Goal: Task Accomplishment & Management: Manage account settings

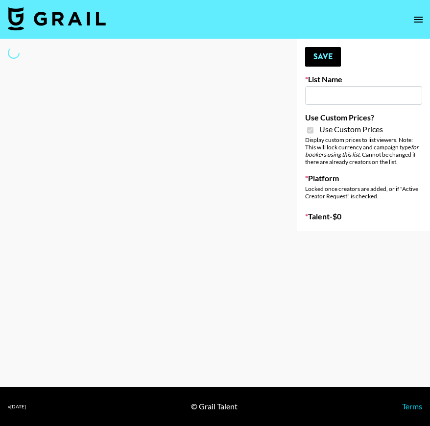
type input "Yumu Skincare"
checkbox input "true"
select select "Brand"
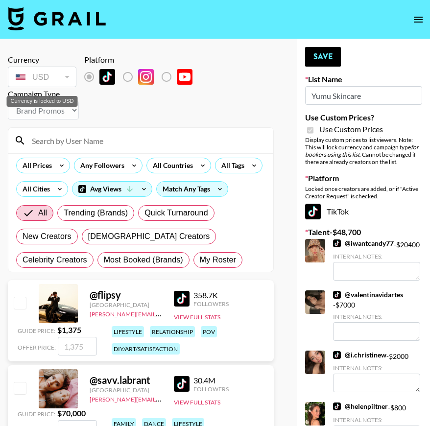
click at [56, 83] on div "USD" at bounding box center [42, 77] width 65 height 17
click at [102, 104] on div "Currency USD USD ​ Platform Campaign Type Choose Type... Song Promos Brand Prom…" at bounding box center [141, 89] width 266 height 69
click at [128, 79] on label "List locked to TikTok." at bounding box center [136, 77] width 36 height 21
click at [128, 78] on label "List locked to TikTok." at bounding box center [136, 77] width 36 height 21
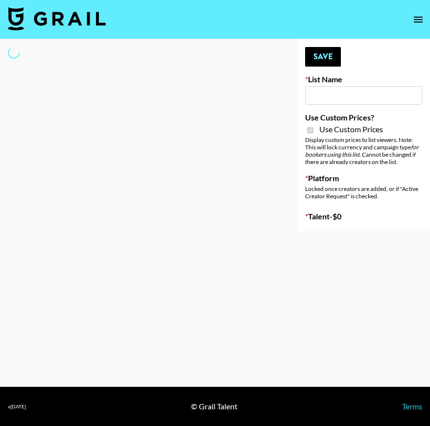
type input "Yumu Skincare"
checkbox input "true"
select select "Brand"
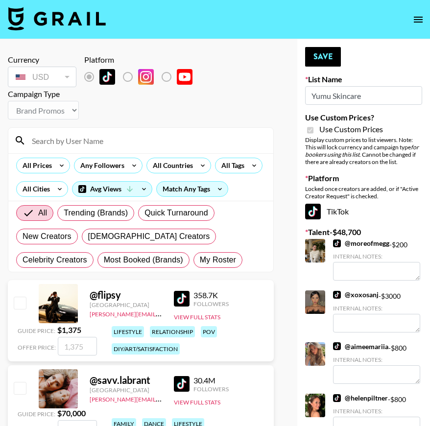
click at [337, 102] on input "Yumu Skincare" at bounding box center [363, 95] width 117 height 19
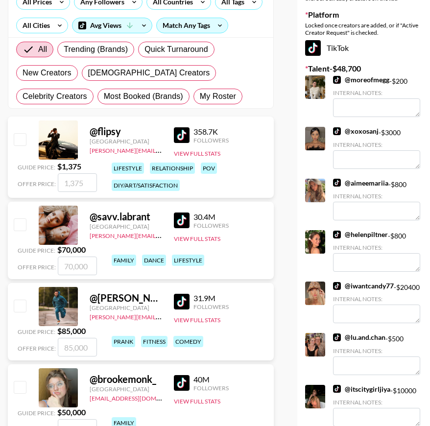
scroll to position [164, 0]
click at [182, 219] on img at bounding box center [182, 221] width 16 height 16
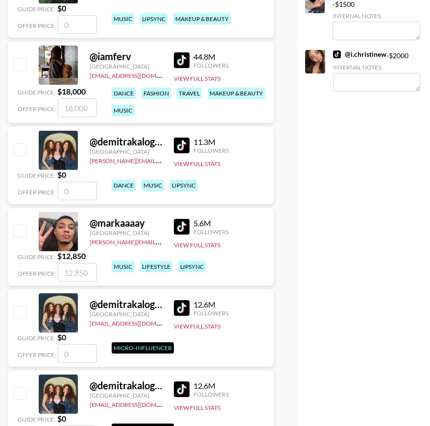
scroll to position [0, 0]
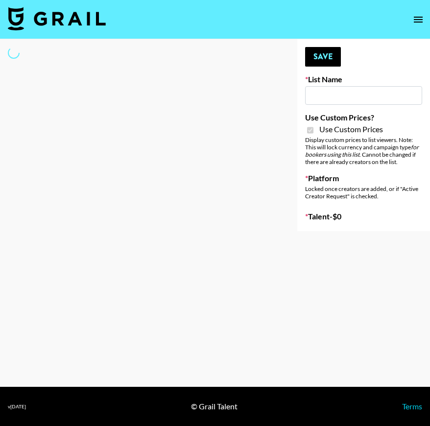
type input "Gfald"
checkbox input "true"
select select "Brand"
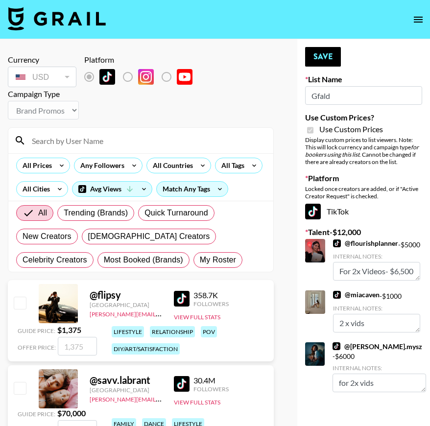
click at [333, 95] on input "Gfald" at bounding box center [363, 95] width 117 height 19
click at [133, 78] on label "List locked to TikTok." at bounding box center [136, 77] width 36 height 21
click at [127, 76] on label "List locked to TikTok." at bounding box center [136, 77] width 36 height 21
click at [362, 94] on input "Gfald" at bounding box center [363, 95] width 117 height 19
click at [326, 59] on button "Save" at bounding box center [323, 57] width 36 height 20
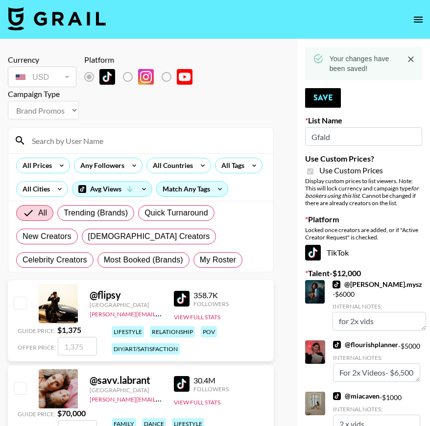
click at [339, 139] on input "Gfald" at bounding box center [363, 136] width 117 height 19
type input "Gfal"
click at [327, 106] on button "Save" at bounding box center [323, 98] width 36 height 20
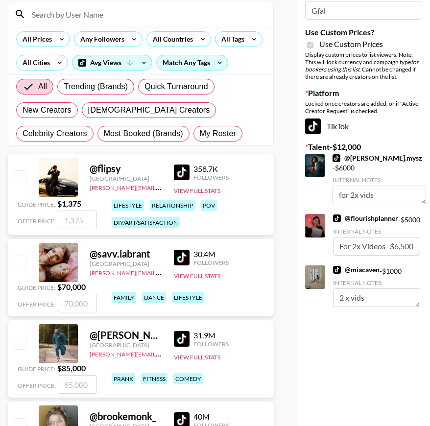
scroll to position [105, 0]
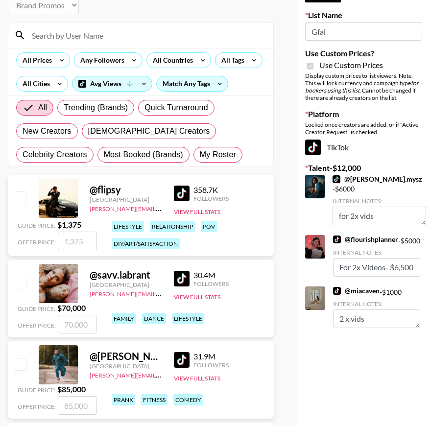
click at [346, 290] on link "@ miacaven" at bounding box center [356, 291] width 47 height 9
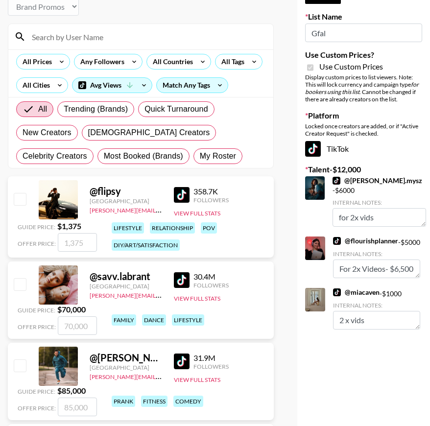
scroll to position [0, 0]
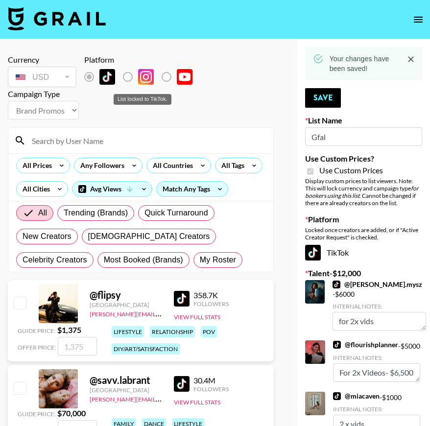
click at [128, 73] on label "List locked to TikTok." at bounding box center [136, 77] width 36 height 21
click at [129, 77] on label "List locked to TikTok." at bounding box center [136, 77] width 36 height 21
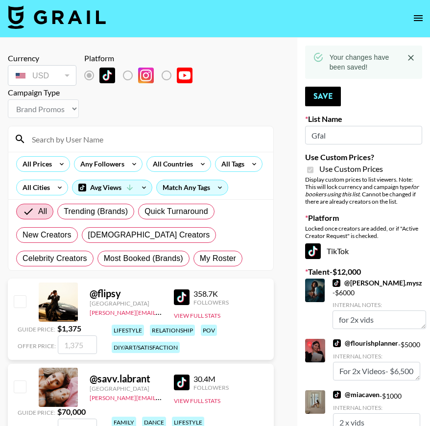
scroll to position [2, 0]
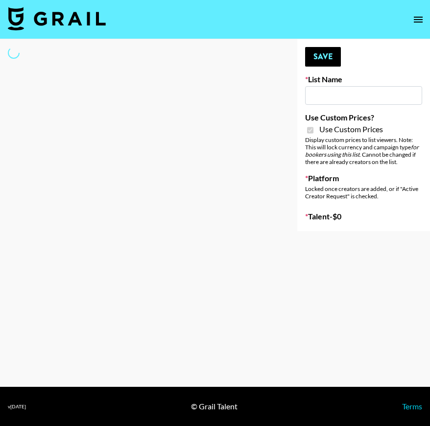
type input "Luckin - IG"
checkbox input "true"
select select "Brand"
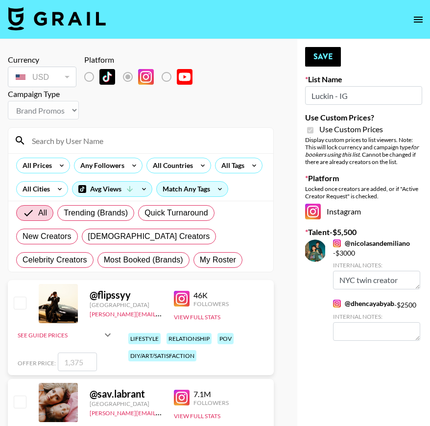
click at [52, 144] on input at bounding box center [147, 141] width 242 height 16
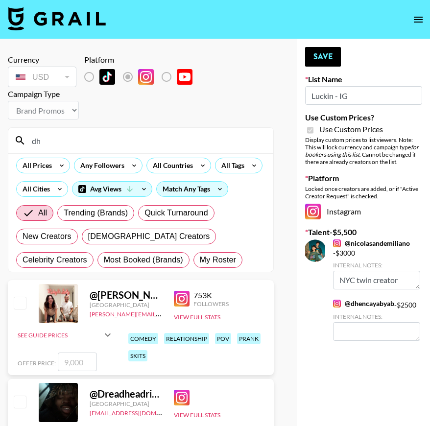
type input "d"
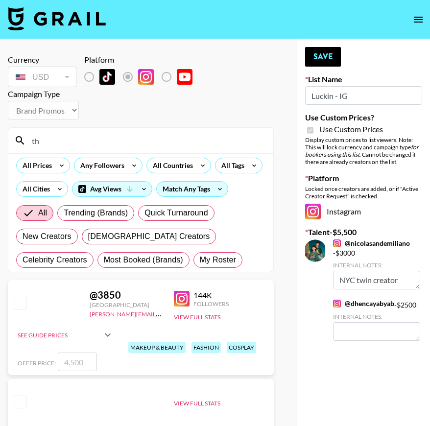
type input "t"
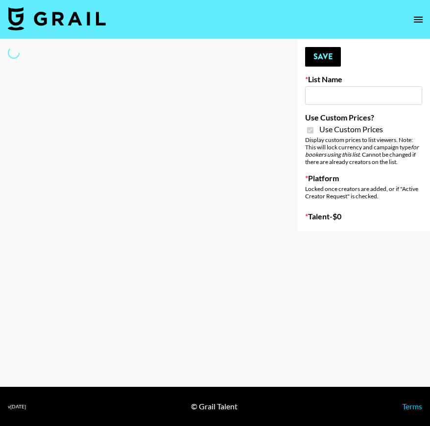
type input "Yumu Skincare"
checkbox input "true"
select select "Brand"
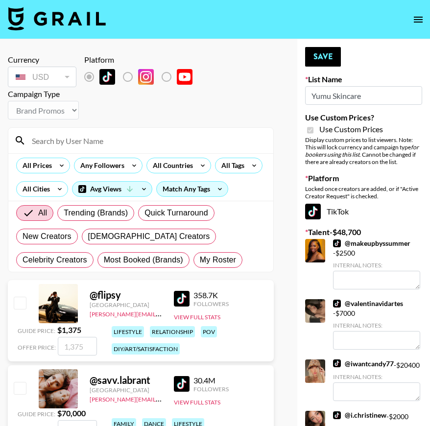
click at [81, 142] on input at bounding box center [147, 141] width 242 height 16
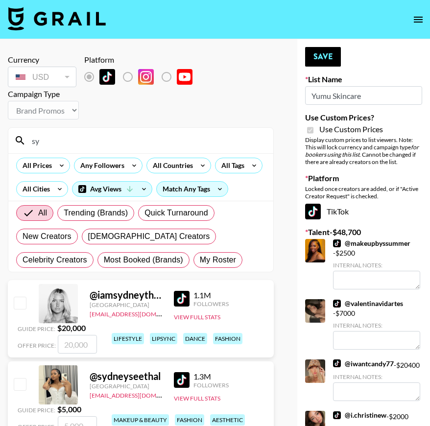
type input "s"
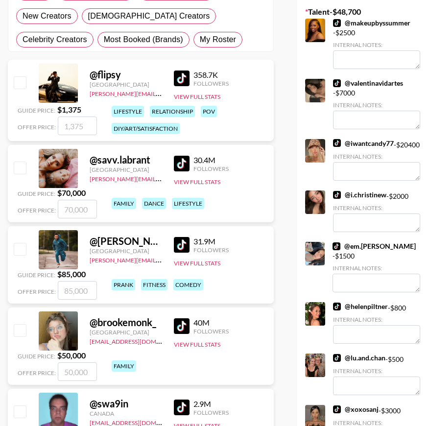
scroll to position [107, 0]
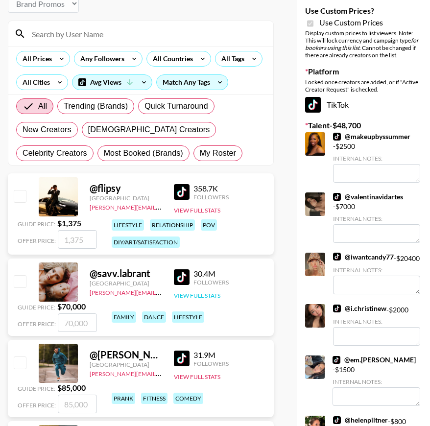
click at [199, 294] on button "View Full Stats" at bounding box center [197, 295] width 47 height 7
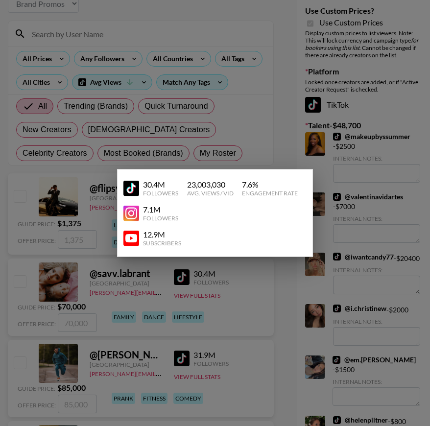
click at [248, 288] on div at bounding box center [215, 213] width 430 height 426
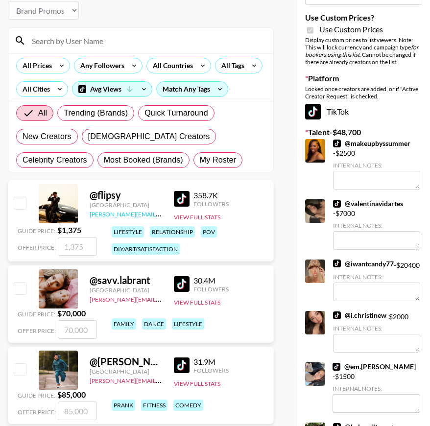
scroll to position [101, 0]
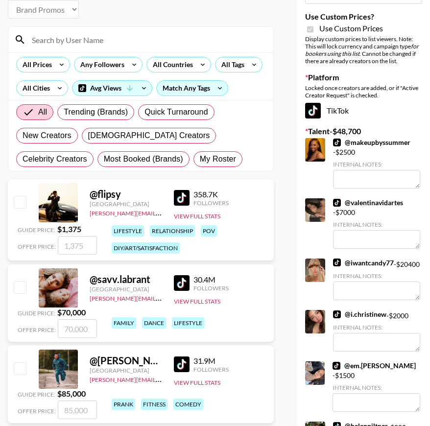
click at [185, 199] on img at bounding box center [182, 198] width 16 height 16
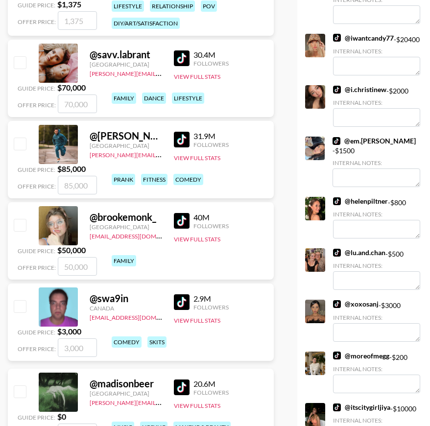
scroll to position [328, 0]
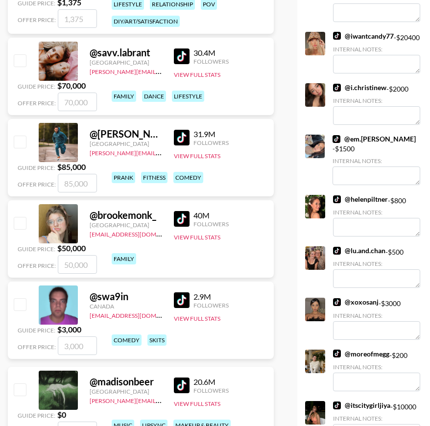
click at [172, 221] on div "@ brookemonk_ United States denver@grail-talent.com 40M Followers View Full Sta…" at bounding box center [141, 238] width 266 height 77
click at [176, 218] on img at bounding box center [182, 219] width 16 height 16
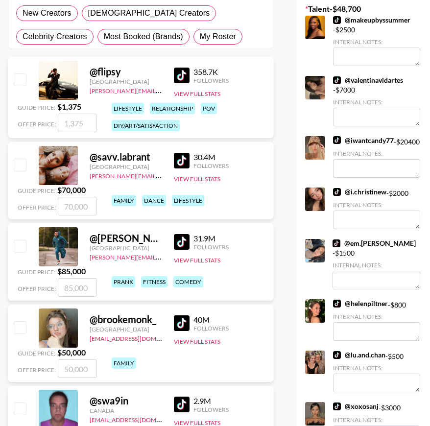
scroll to position [303, 0]
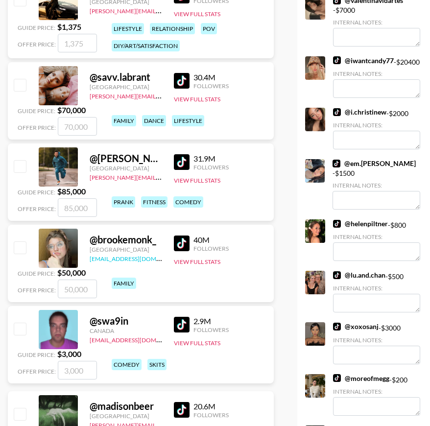
click at [110, 257] on link "[EMAIL_ADDRESS][DOMAIN_NAME]" at bounding box center [139, 257] width 99 height 9
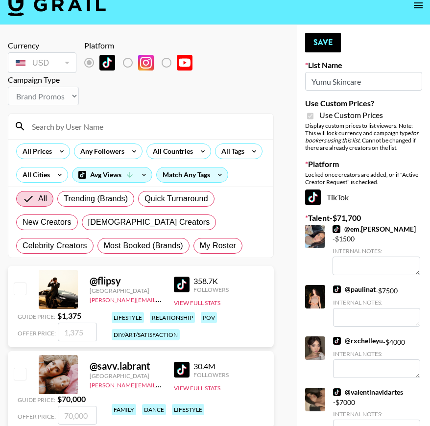
scroll to position [0, 0]
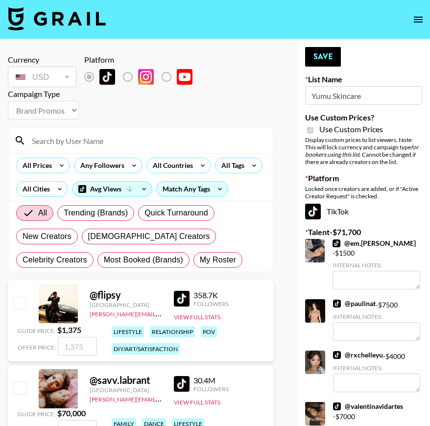
click at [340, 243] on img at bounding box center [337, 244] width 8 height 8
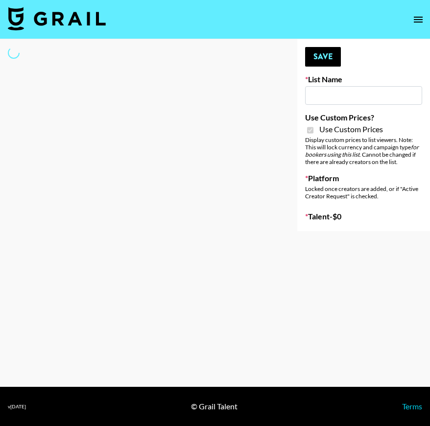
type input "Gfal"
checkbox input "true"
select select "Brand"
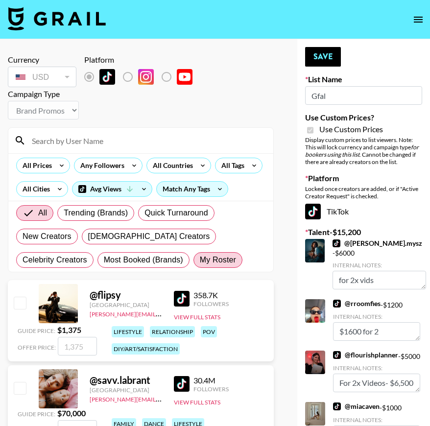
click at [200, 265] on span "My Roster" at bounding box center [218, 260] width 36 height 12
click at [200, 260] on input "My Roster" at bounding box center [200, 260] width 0 height 0
radio input "true"
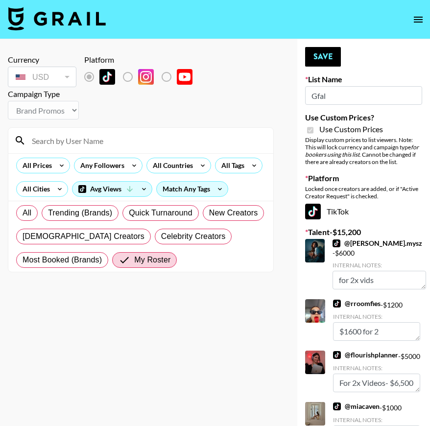
click at [420, 20] on icon "open drawer" at bounding box center [419, 20] width 12 height 12
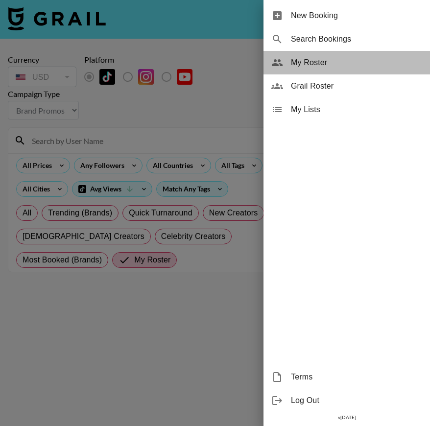
click at [303, 64] on span "My Roster" at bounding box center [356, 63] width 131 height 12
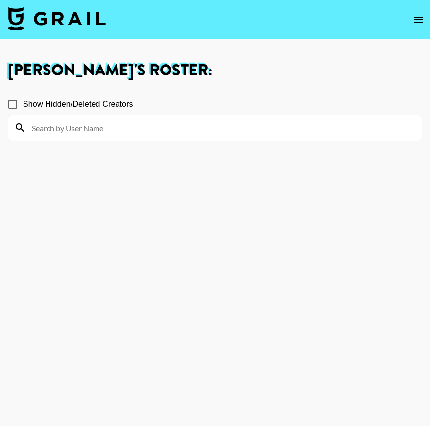
click at [414, 20] on icon "open drawer" at bounding box center [419, 20] width 12 height 12
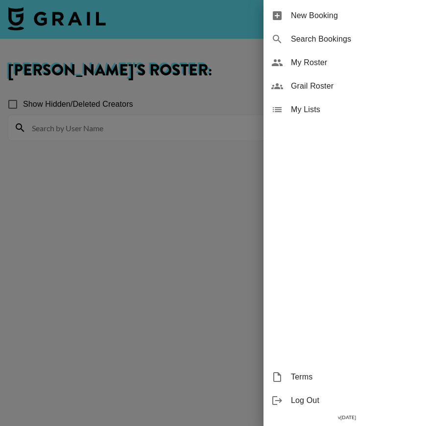
click at [302, 110] on span "My Lists" at bounding box center [356, 110] width 131 height 12
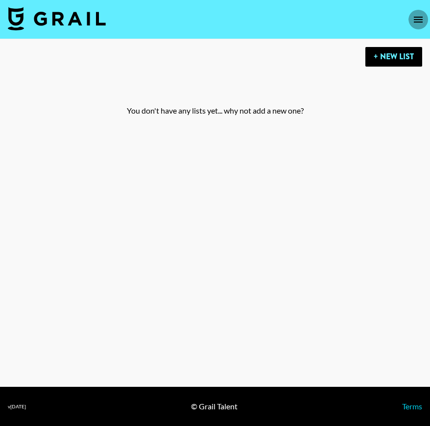
click at [421, 18] on icon "open drawer" at bounding box center [419, 20] width 12 height 12
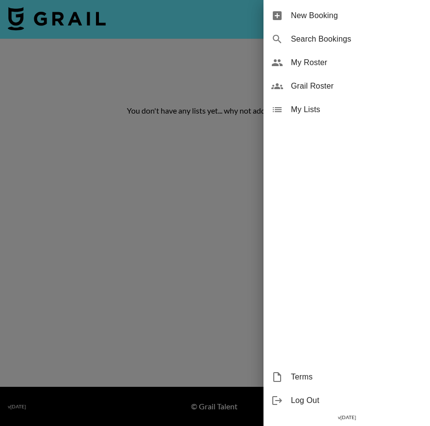
click at [305, 91] on span "Grail Roster" at bounding box center [356, 86] width 131 height 12
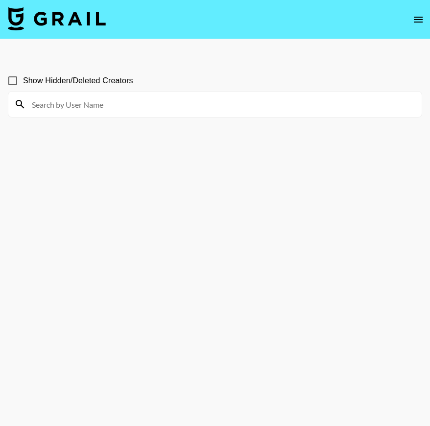
click at [418, 20] on icon "open drawer" at bounding box center [419, 20] width 12 height 12
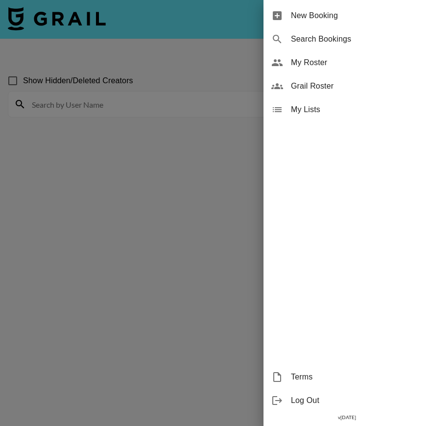
click at [152, 280] on div at bounding box center [215, 213] width 430 height 426
click at [409, 19] on div at bounding box center [215, 213] width 430 height 426
click at [418, 19] on div at bounding box center [215, 213] width 430 height 426
click at [76, 110] on div at bounding box center [215, 213] width 430 height 426
click at [78, 105] on div at bounding box center [215, 213] width 430 height 426
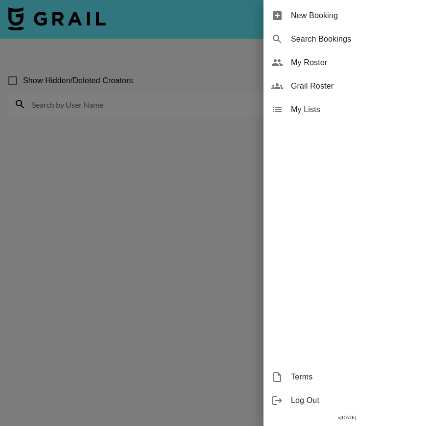
click at [30, 78] on div at bounding box center [215, 213] width 430 height 426
click at [20, 84] on div at bounding box center [215, 213] width 430 height 426
click at [47, 17] on div at bounding box center [215, 213] width 430 height 426
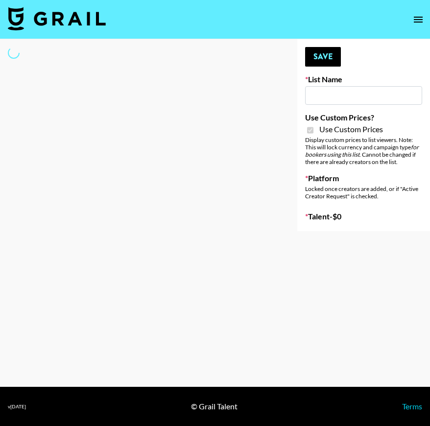
type input "Gfal"
checkbox input "true"
select select "Brand"
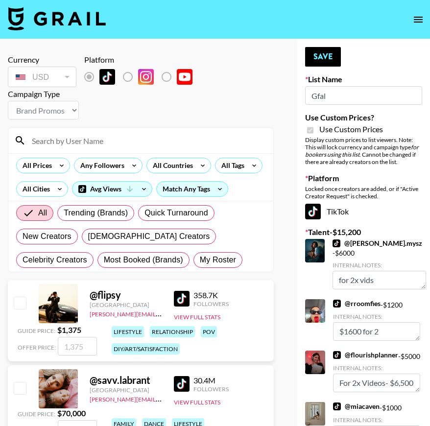
click at [230, 125] on section "Currency USD USD ​ Platform Campaign Type Choose Type... Song Promos Brand Prom…" at bounding box center [141, 159] width 266 height 225
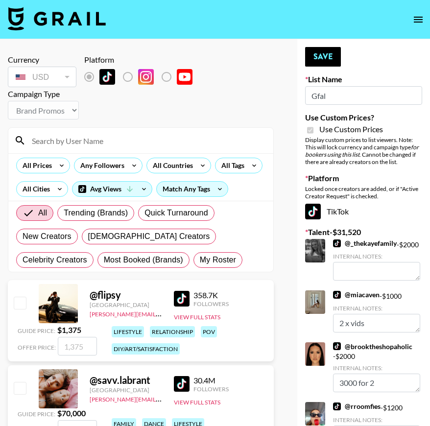
type textarea "2 x videos (5% discount) $5,700 USD"
type textarea "2 x videos (5% discount)$1,900 USD"
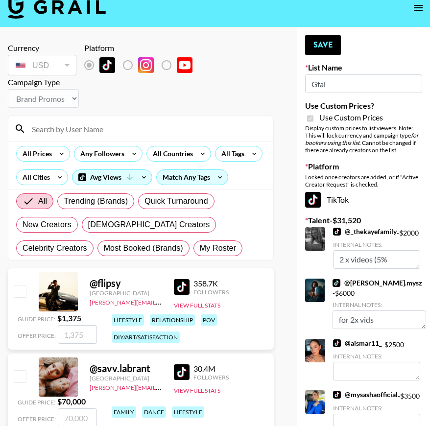
scroll to position [12, 0]
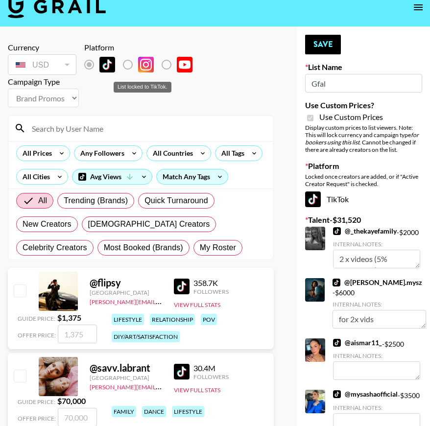
click at [124, 66] on label "List locked to TikTok." at bounding box center [136, 64] width 36 height 21
click at [137, 69] on label "List locked to TikTok." at bounding box center [136, 64] width 36 height 21
click at [127, 63] on label "List locked to TikTok." at bounding box center [136, 64] width 36 height 21
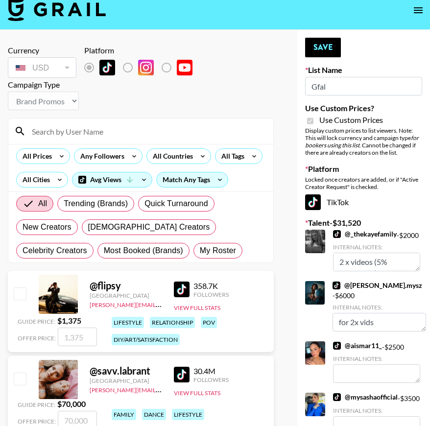
scroll to position [0, 0]
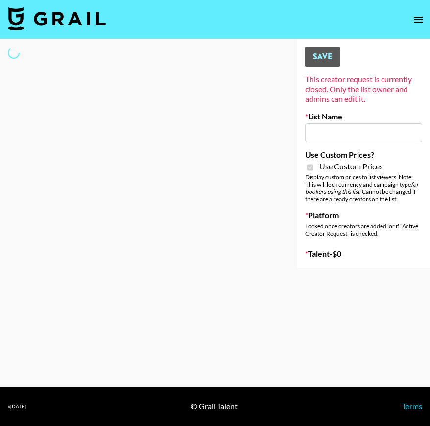
type input "Gensmo (IG)"
checkbox input "true"
select select "Brand"
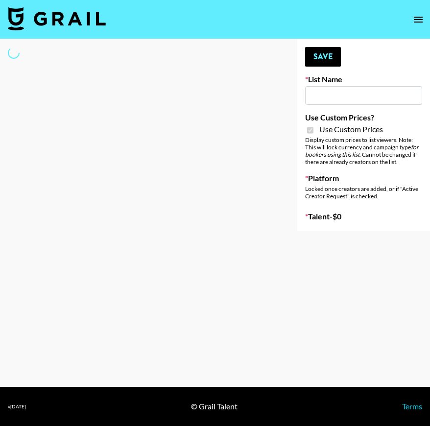
type input "Gensmo (IG)"
checkbox input "true"
select select "Brand"
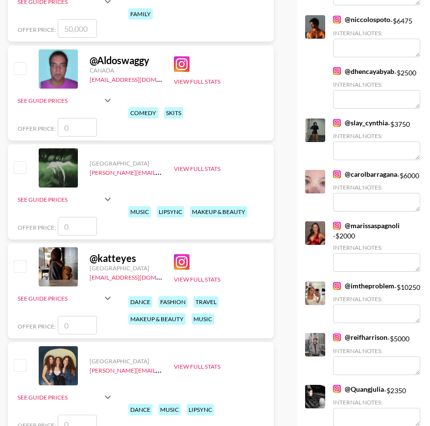
scroll to position [679, 0]
